Goal: Information Seeking & Learning: Learn about a topic

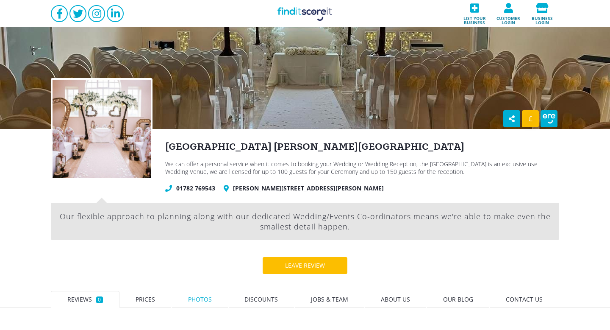
click at [206, 297] on span "Photos" at bounding box center [200, 299] width 24 height 8
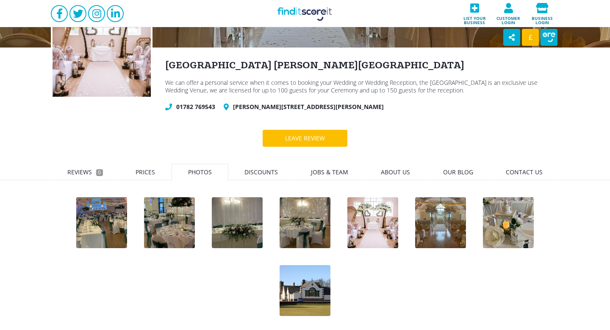
scroll to position [85, 0]
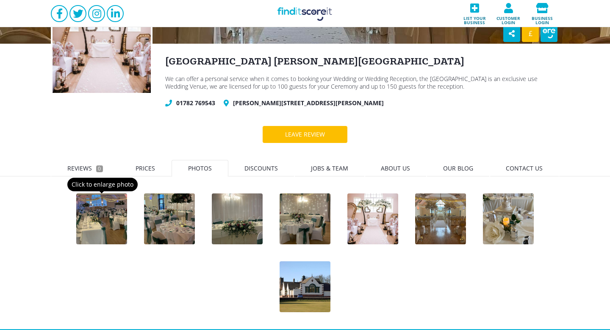
click at [99, 215] on div at bounding box center [101, 218] width 51 height 51
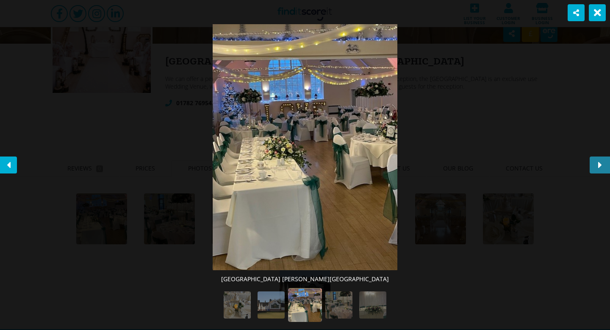
click at [600, 164] on icon at bounding box center [600, 165] width 4 height 10
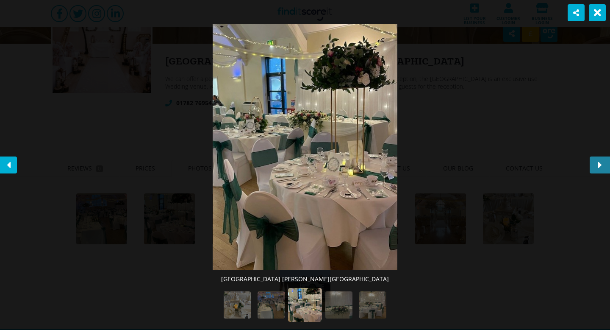
click at [600, 164] on icon at bounding box center [600, 165] width 4 height 10
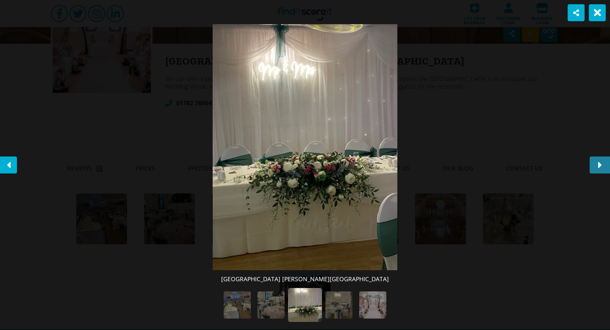
click at [600, 164] on icon at bounding box center [600, 165] width 4 height 10
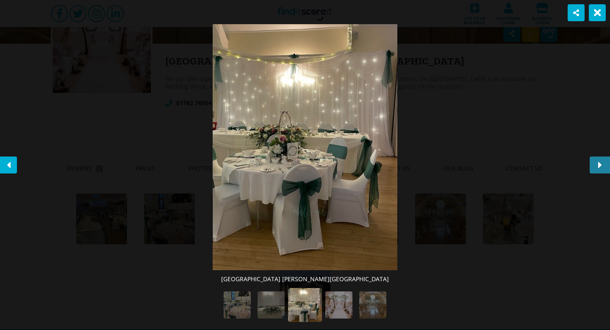
click at [600, 164] on icon at bounding box center [600, 165] width 4 height 10
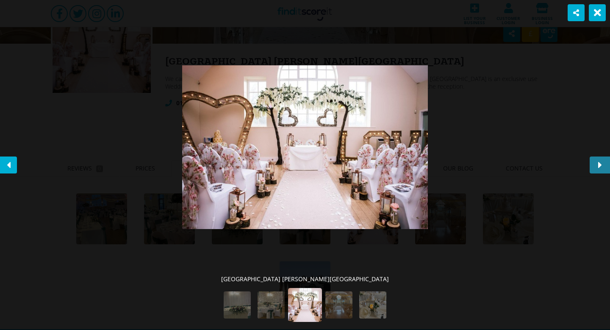
click at [600, 164] on icon at bounding box center [600, 165] width 4 height 10
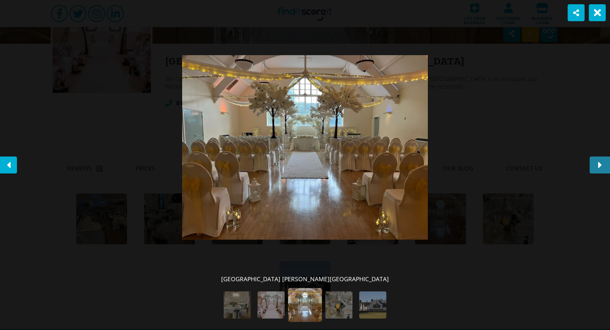
click at [599, 164] on icon at bounding box center [600, 165] width 4 height 10
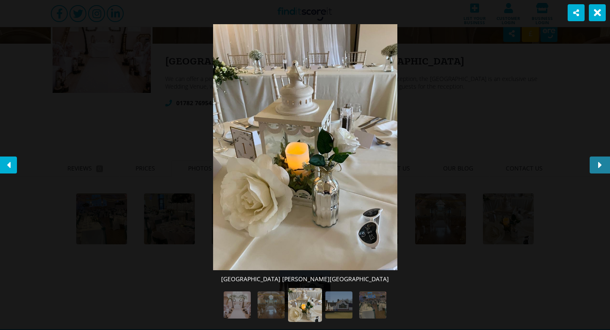
click at [599, 164] on icon at bounding box center [600, 165] width 4 height 10
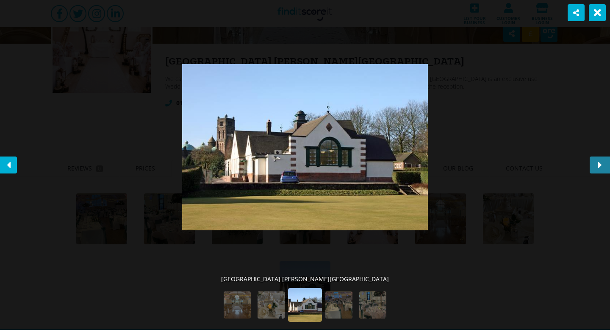
click at [599, 164] on icon at bounding box center [600, 165] width 4 height 10
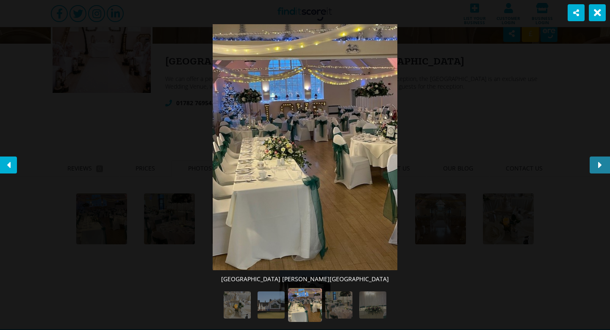
click at [599, 164] on icon at bounding box center [600, 165] width 4 height 10
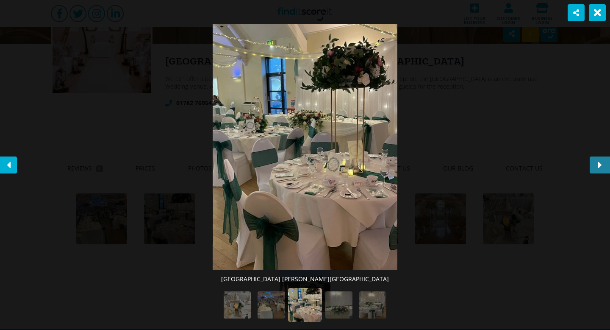
click at [599, 164] on icon at bounding box center [600, 165] width 4 height 10
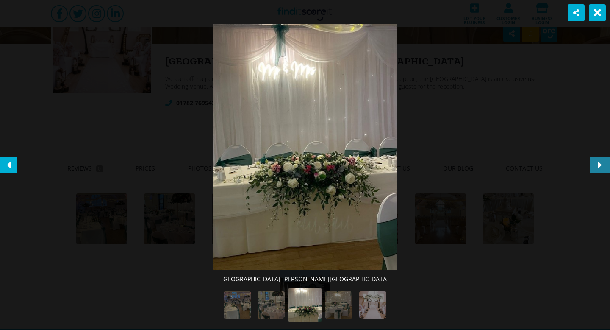
click at [599, 164] on icon at bounding box center [600, 165] width 4 height 10
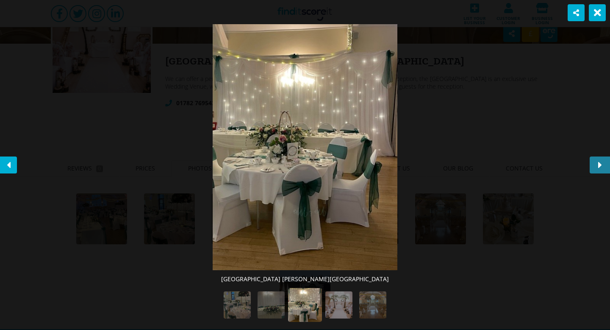
click at [599, 164] on icon at bounding box center [600, 165] width 4 height 10
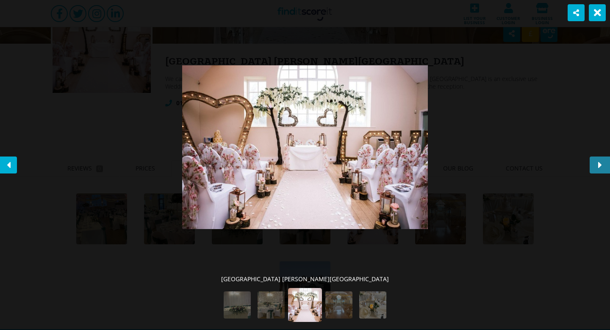
click at [599, 164] on icon at bounding box center [600, 165] width 4 height 10
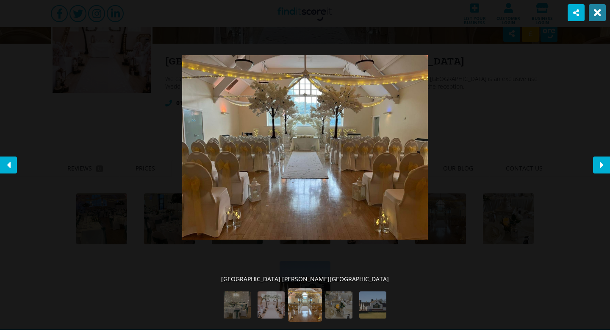
click at [597, 13] on icon at bounding box center [597, 13] width 7 height 10
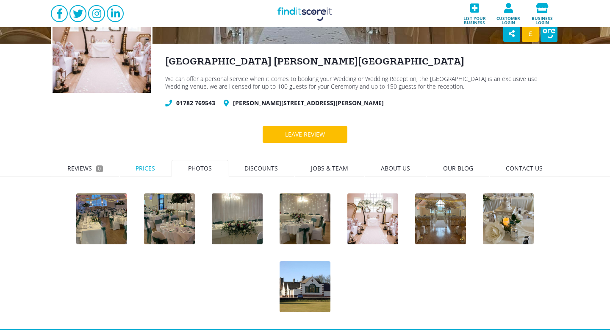
click at [147, 166] on span "Prices" at bounding box center [145, 168] width 19 height 8
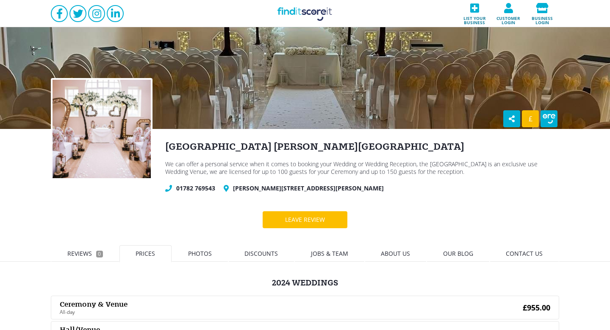
scroll to position [85, 0]
